Goal: Task Accomplishment & Management: Manage account settings

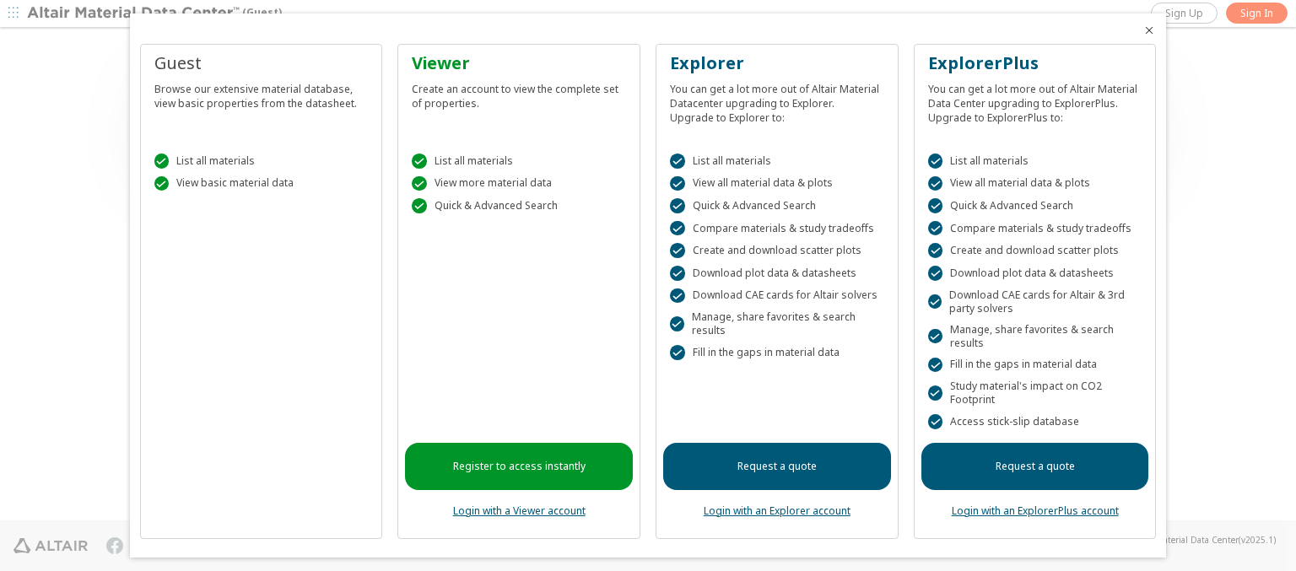
click at [1142, 30] on icon "Close" at bounding box center [1148, 30] width 13 height 13
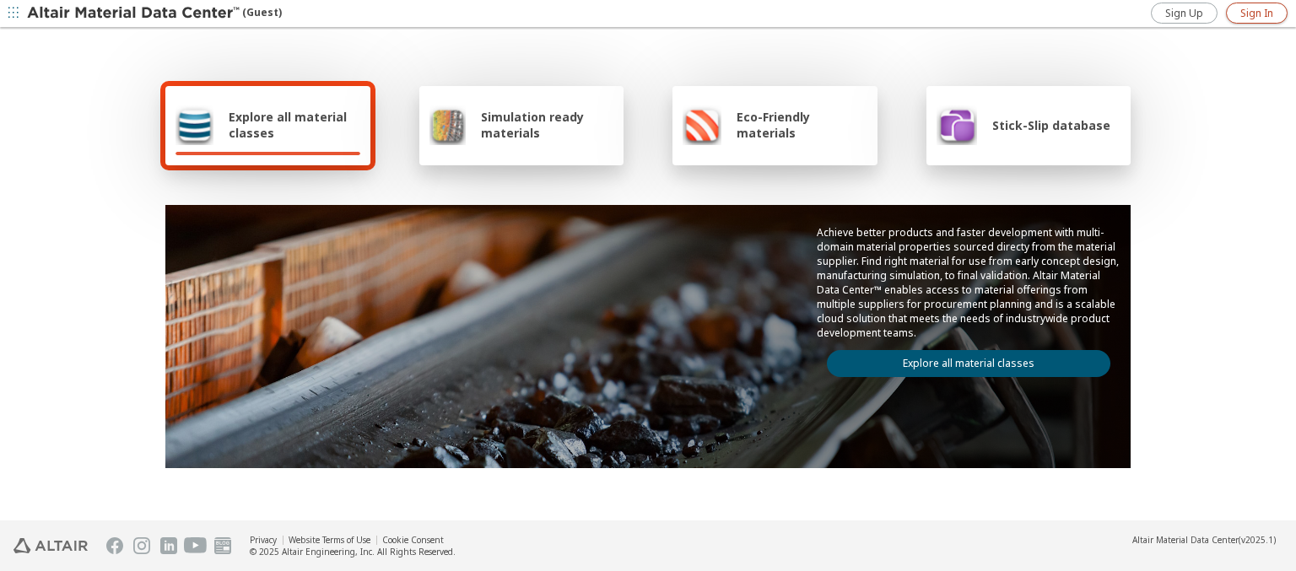
click at [1256, 13] on span "Sign In" at bounding box center [1256, 13] width 33 height 13
click at [134, 13] on img at bounding box center [134, 13] width 215 height 17
click at [288, 125] on span "Explore all material classes" at bounding box center [295, 125] width 132 height 32
click at [962, 359] on link "Explore all material classes" at bounding box center [968, 363] width 283 height 27
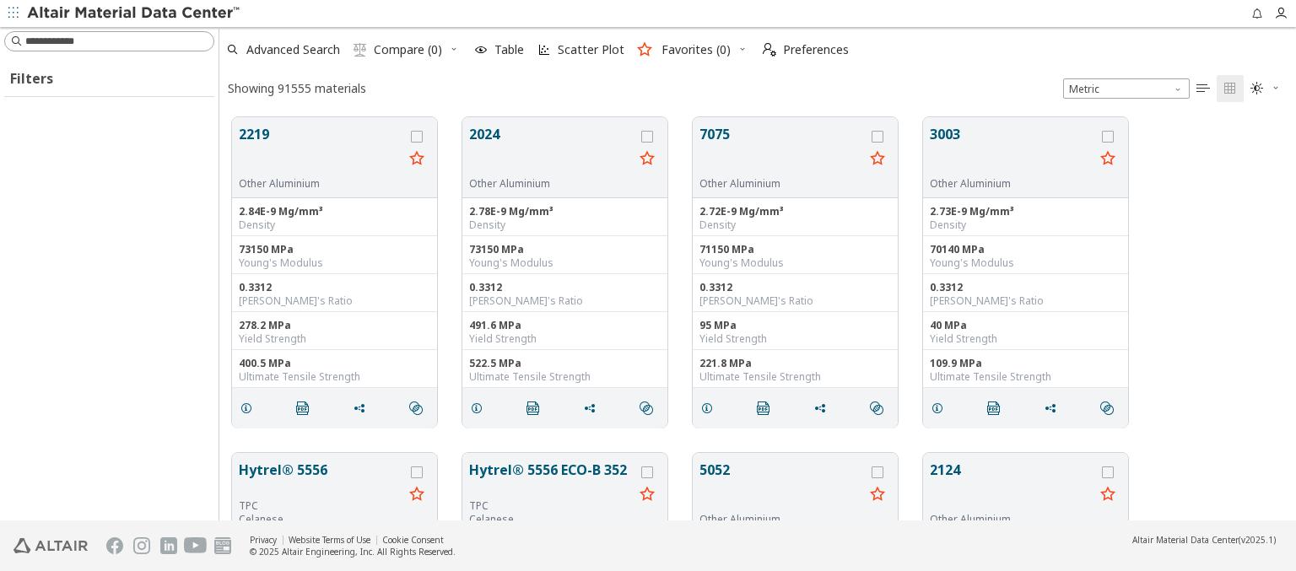
scroll to position [403, 1063]
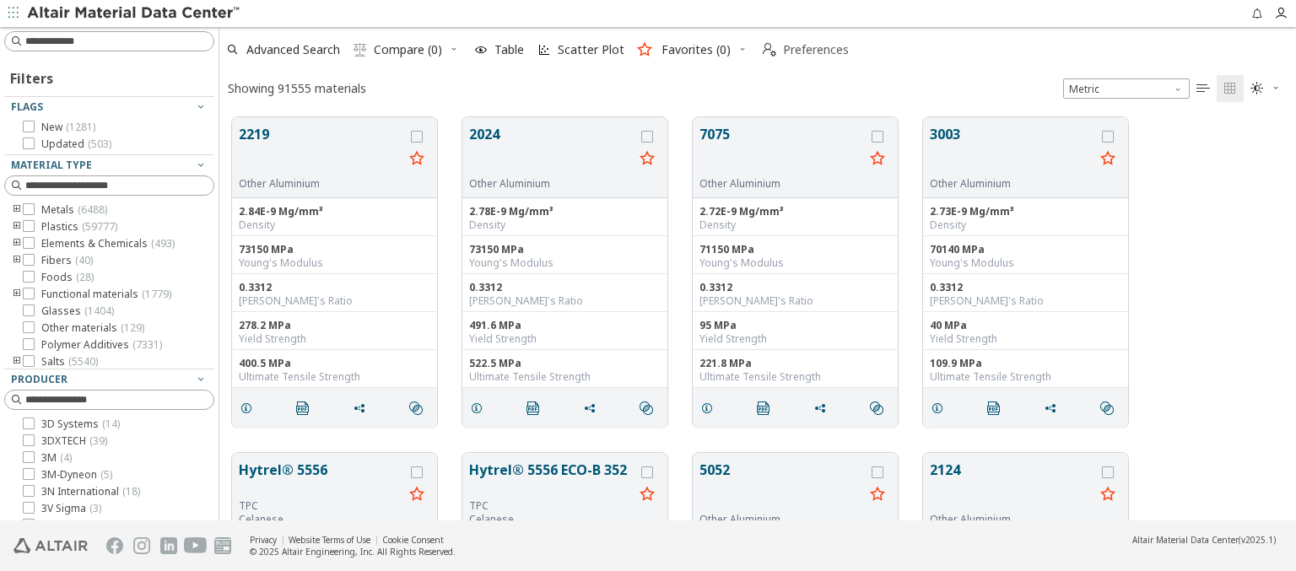
click at [801, 50] on span "Preferences" at bounding box center [816, 50] width 66 height 12
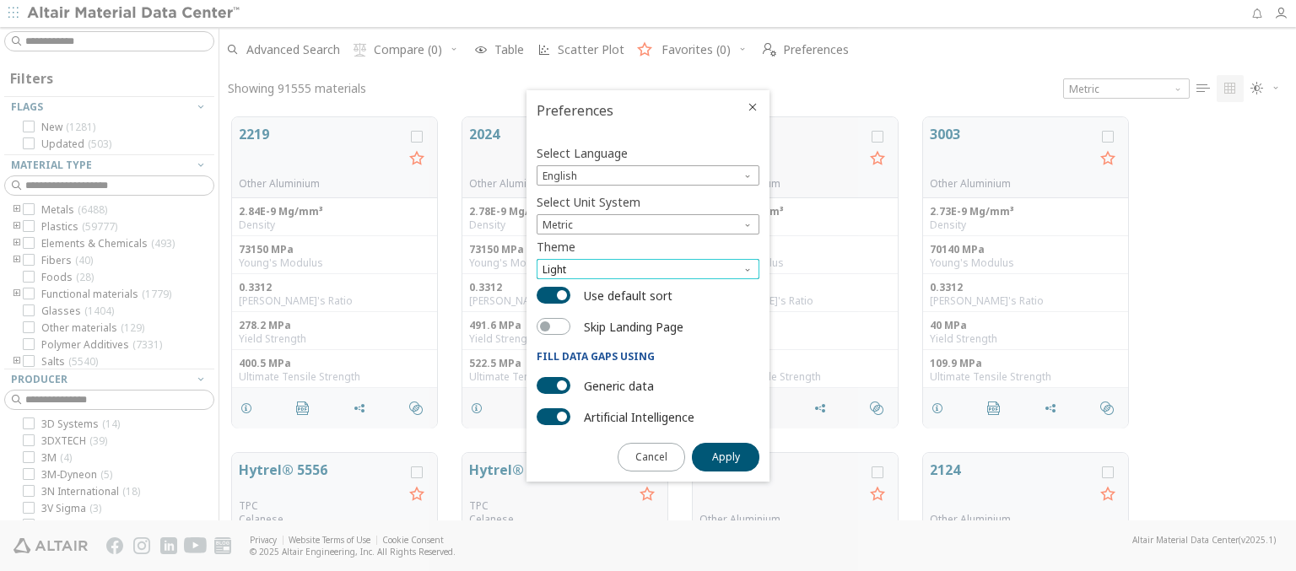
click at [648, 269] on span "Light" at bounding box center [648, 269] width 223 height 20
click at [555, 331] on span "Dark" at bounding box center [555, 330] width 23 height 13
click at [726, 456] on span "Apply" at bounding box center [726, 457] width 28 height 13
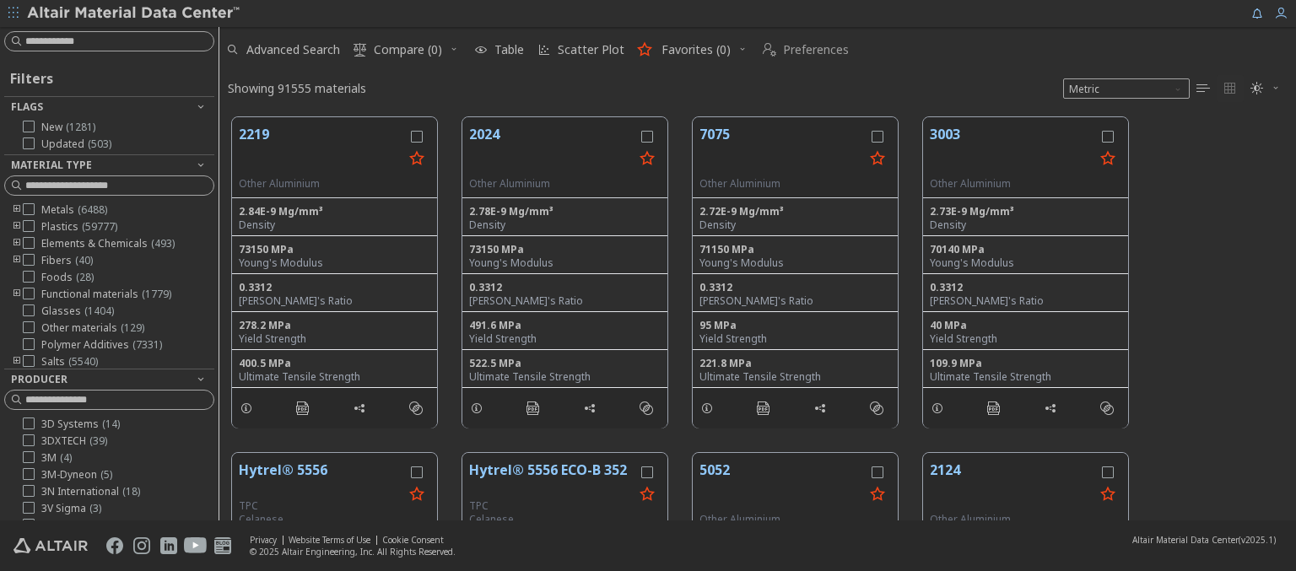
click at [801, 50] on span "Preferences" at bounding box center [816, 50] width 66 height 12
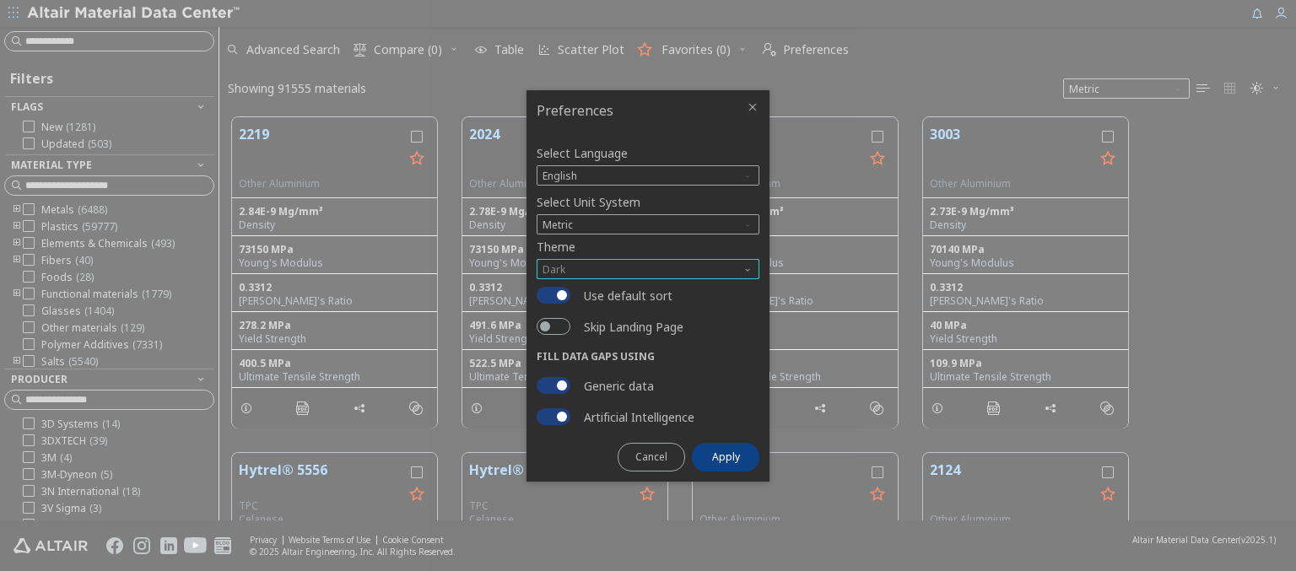
click at [648, 269] on span "Dark" at bounding box center [648, 269] width 223 height 20
click at [568, 310] on span "Light Blue" at bounding box center [567, 310] width 47 height 13
click at [726, 456] on span "Apply" at bounding box center [726, 457] width 28 height 13
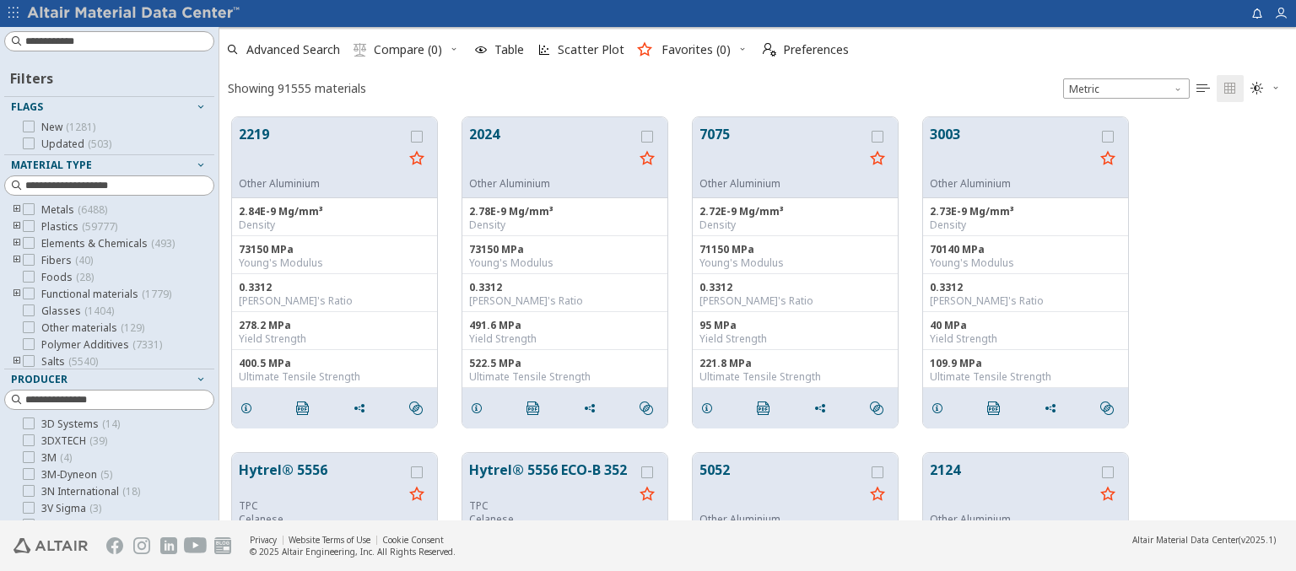
click at [134, 13] on img at bounding box center [134, 13] width 215 height 17
